Goal: Find specific page/section: Find specific page/section

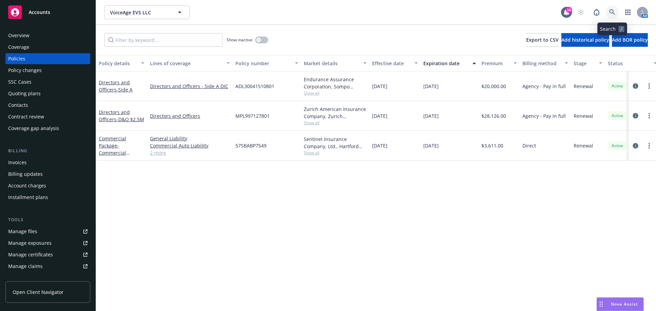
click at [609, 10] on icon at bounding box center [612, 12] width 6 height 6
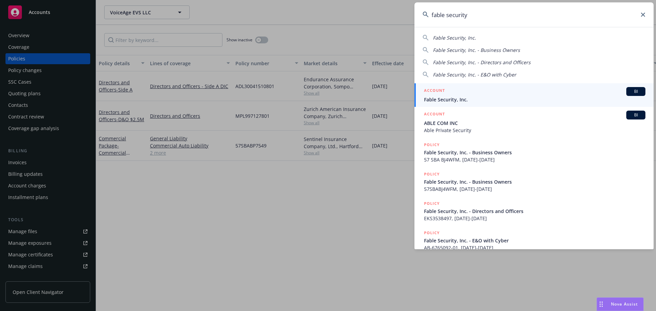
type input "fable security"
click at [464, 98] on span "Fable Security, Inc." at bounding box center [534, 99] width 221 height 7
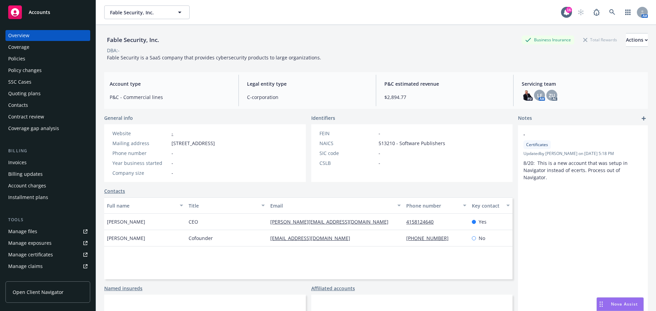
click at [19, 58] on div "Policies" at bounding box center [16, 58] width 17 height 11
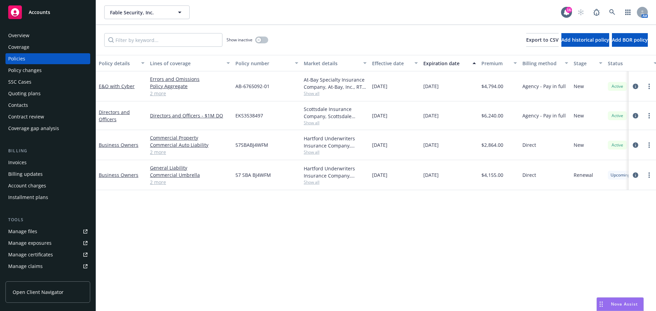
click at [20, 96] on div "Quoting plans" at bounding box center [24, 93] width 32 height 11
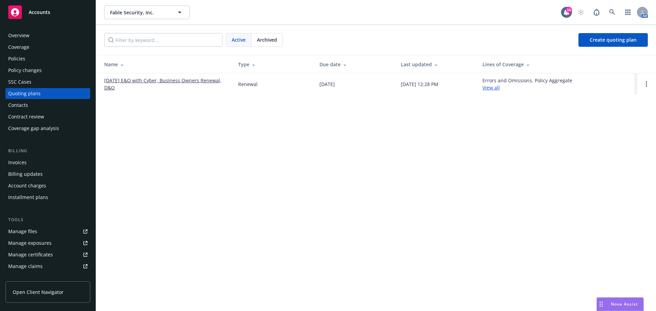
click at [166, 80] on link "[DATE] E&O with Cyber, Business Owners Renewal, D&O" at bounding box center [165, 84] width 123 height 14
